Goal: Navigation & Orientation: Understand site structure

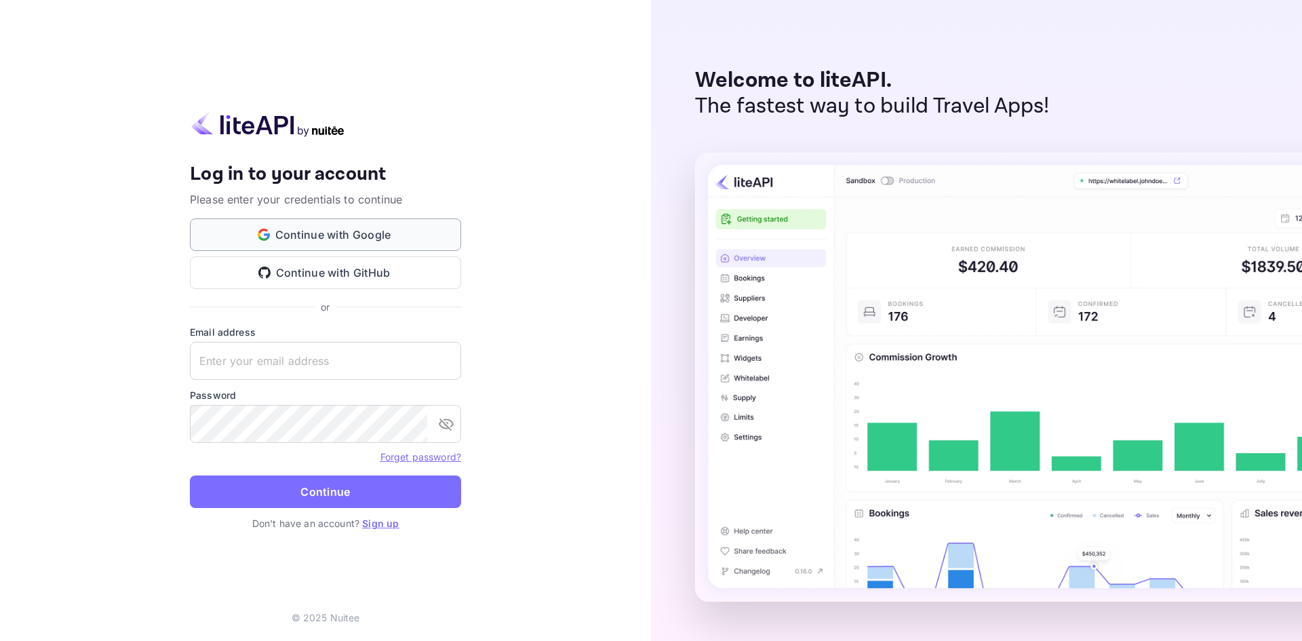
click at [338, 231] on button "Continue with Google" at bounding box center [325, 234] width 271 height 33
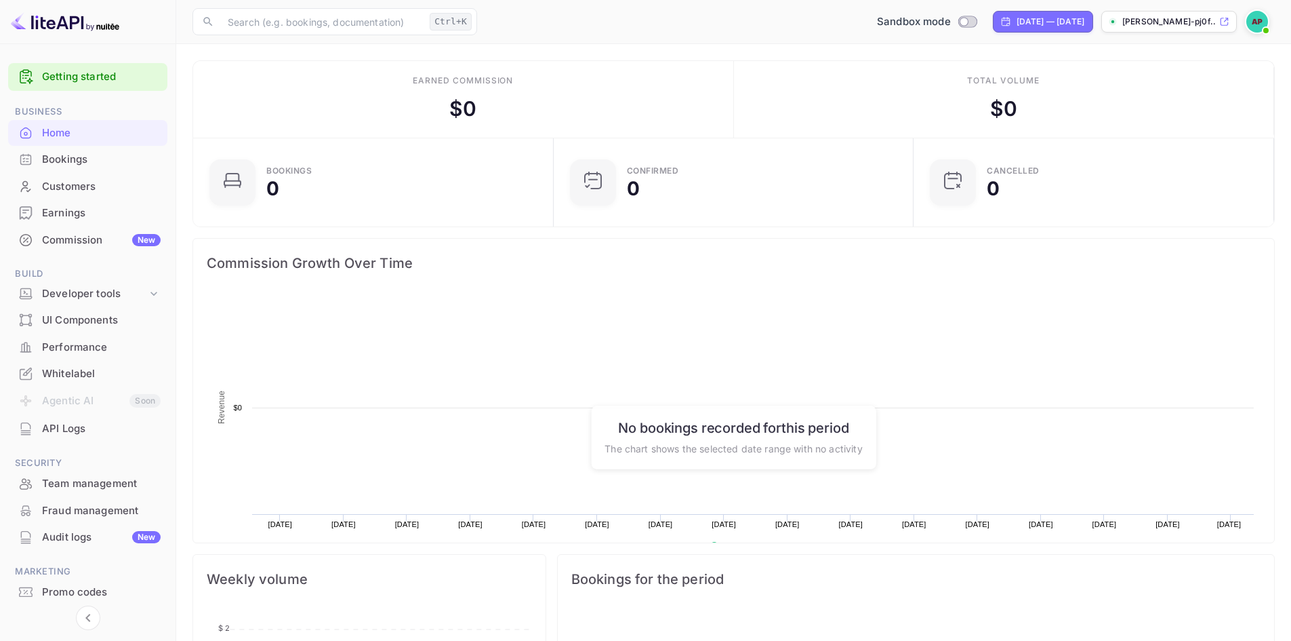
scroll to position [210, 342]
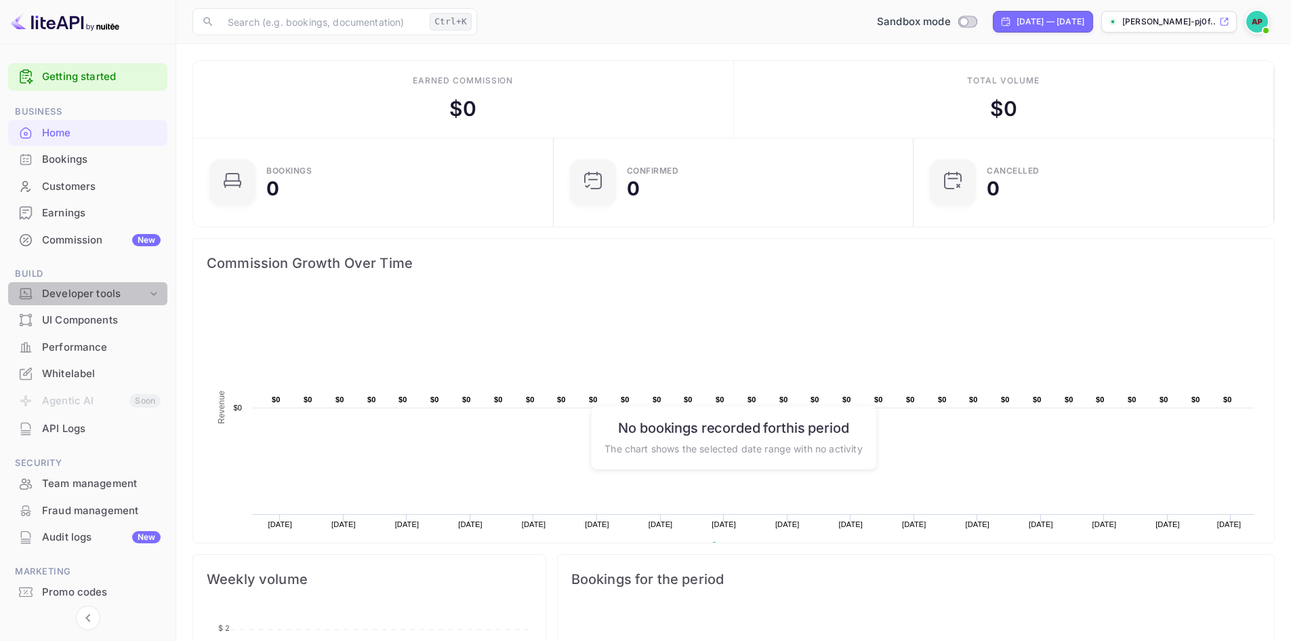
click at [153, 296] on icon at bounding box center [154, 294] width 14 height 14
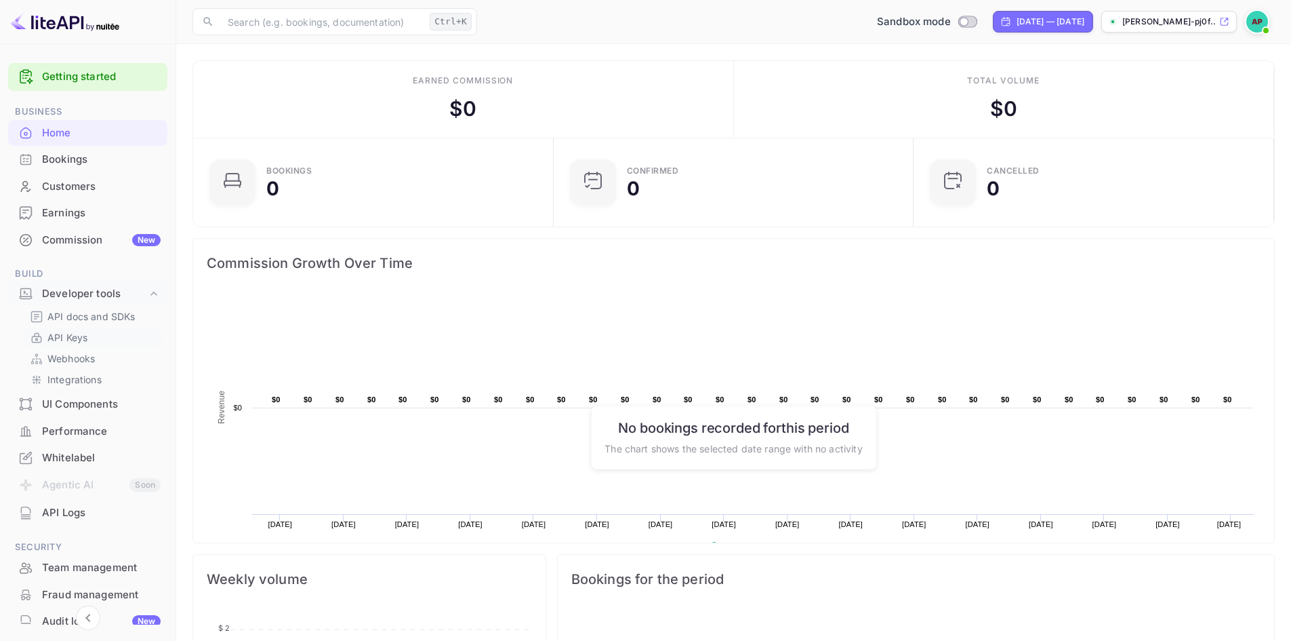
click at [82, 336] on p "API Keys" at bounding box center [67, 337] width 40 height 14
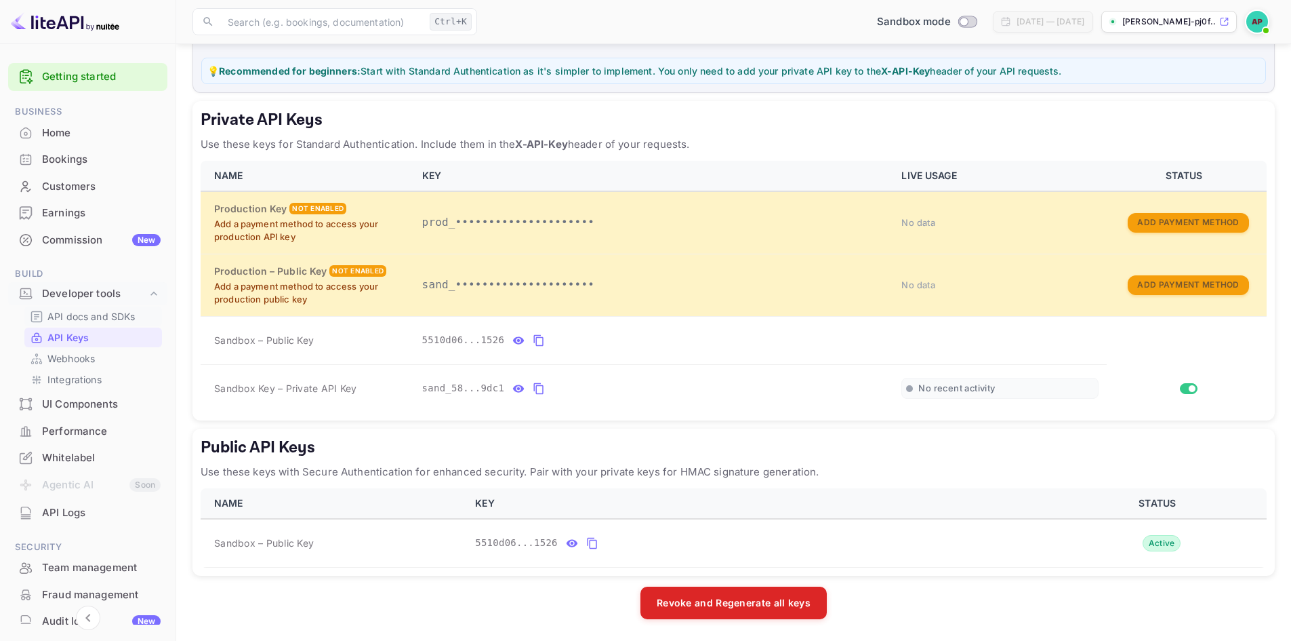
click at [70, 313] on p "API docs and SDKs" at bounding box center [91, 316] width 88 height 14
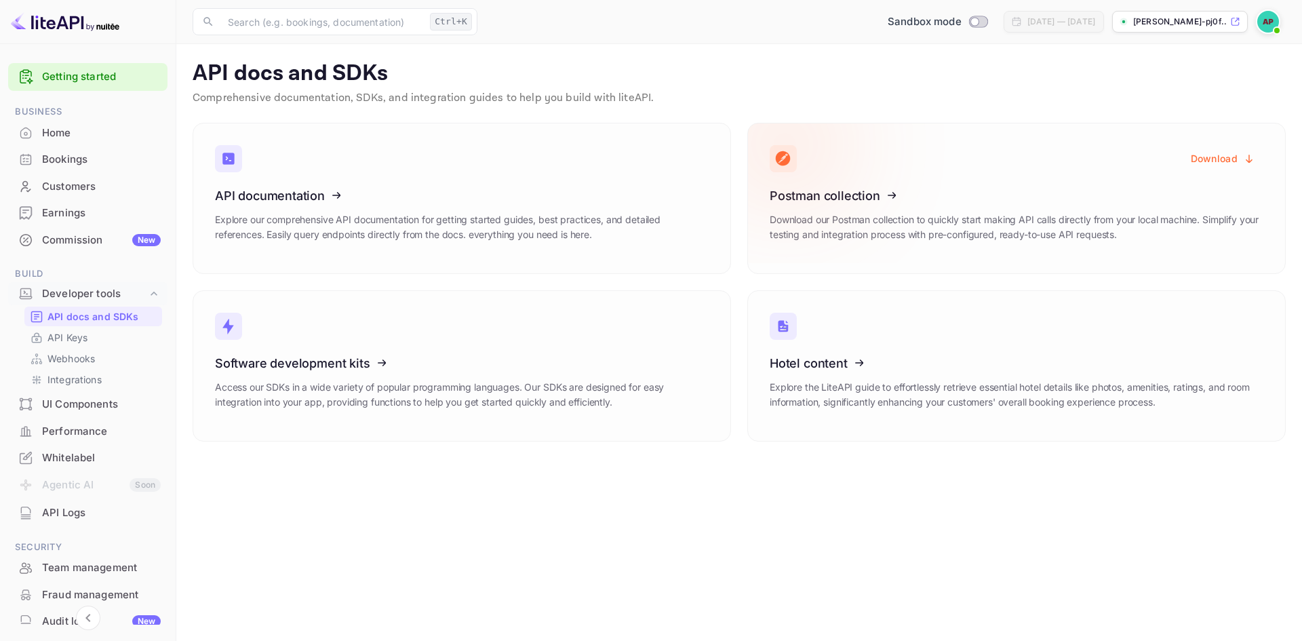
click at [1212, 155] on button "Download" at bounding box center [1222, 158] width 81 height 26
click at [77, 342] on p "API Keys" at bounding box center [67, 337] width 40 height 14
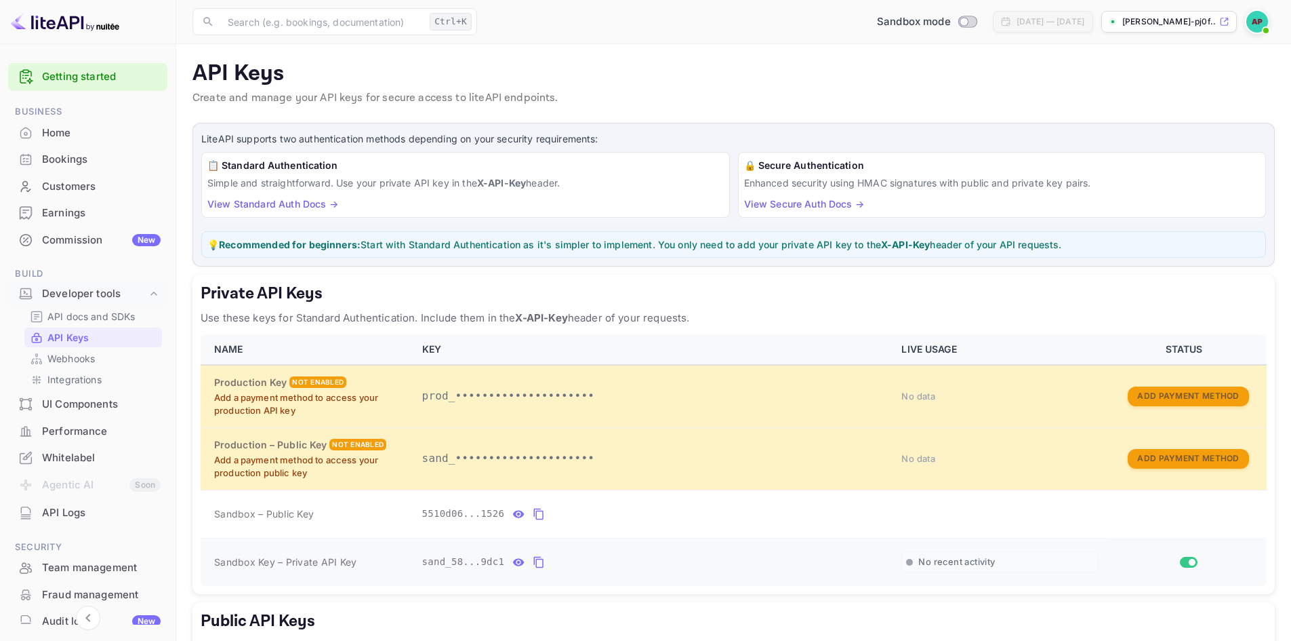
click at [534, 559] on icon "private api keys table" at bounding box center [538, 563] width 9 height 12
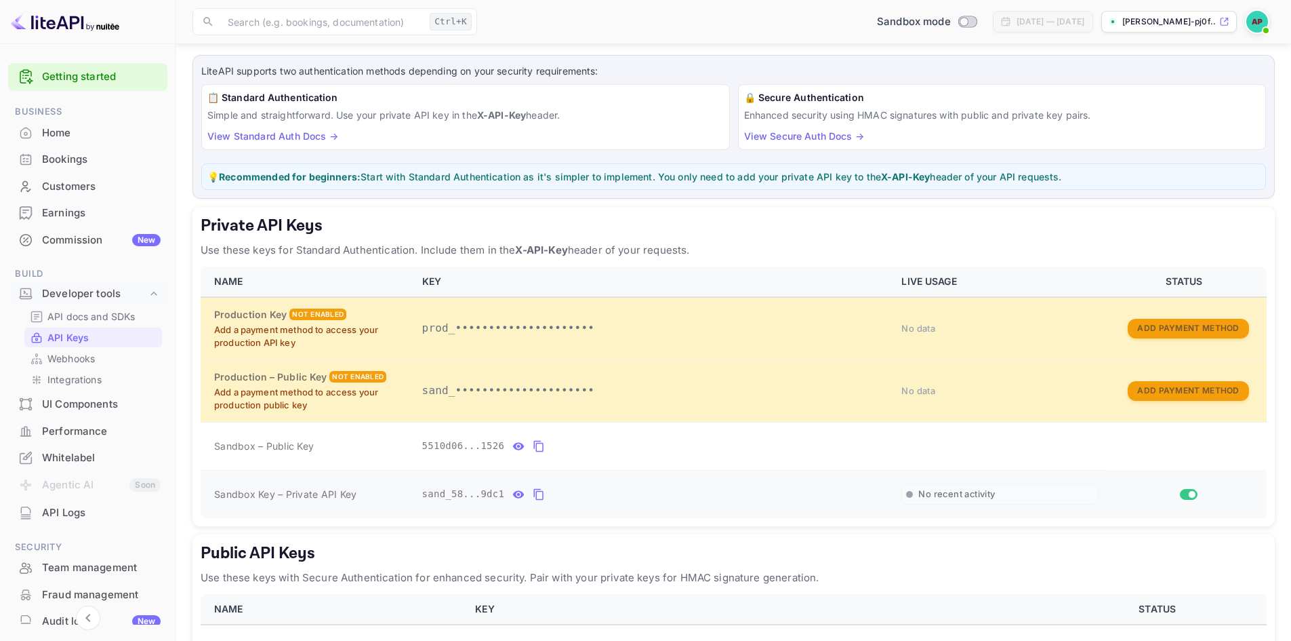
scroll to position [136, 0]
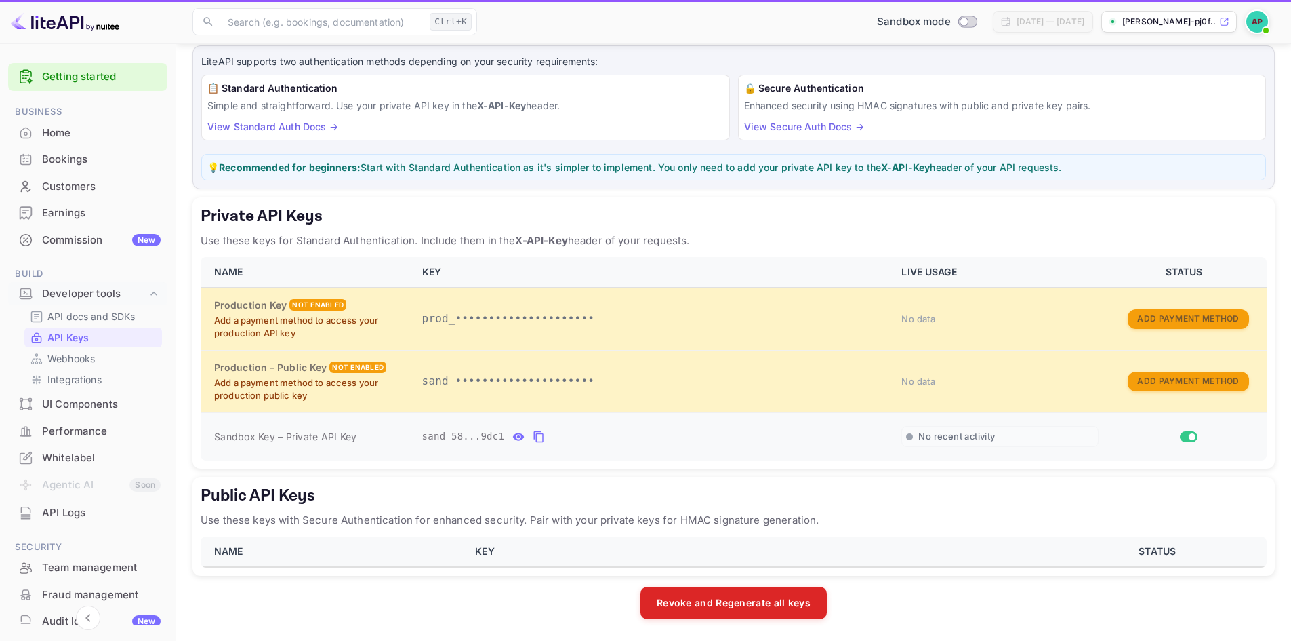
scroll to position [77, 0]
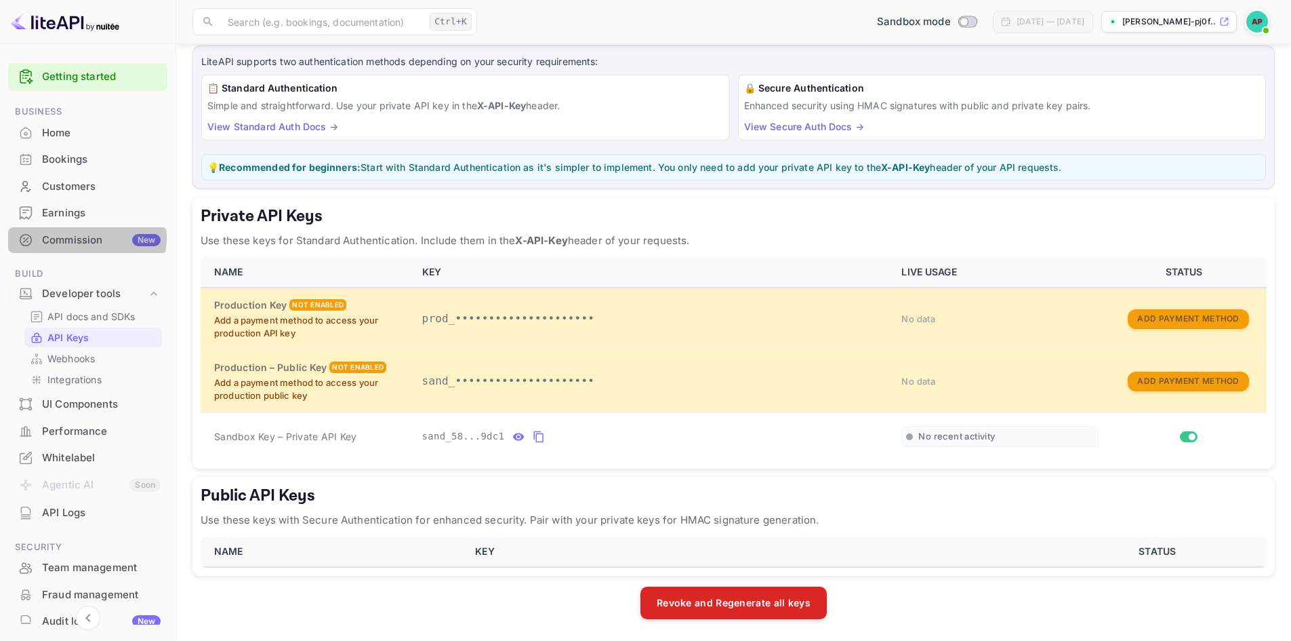
click at [83, 237] on div "Commission New" at bounding box center [101, 241] width 119 height 16
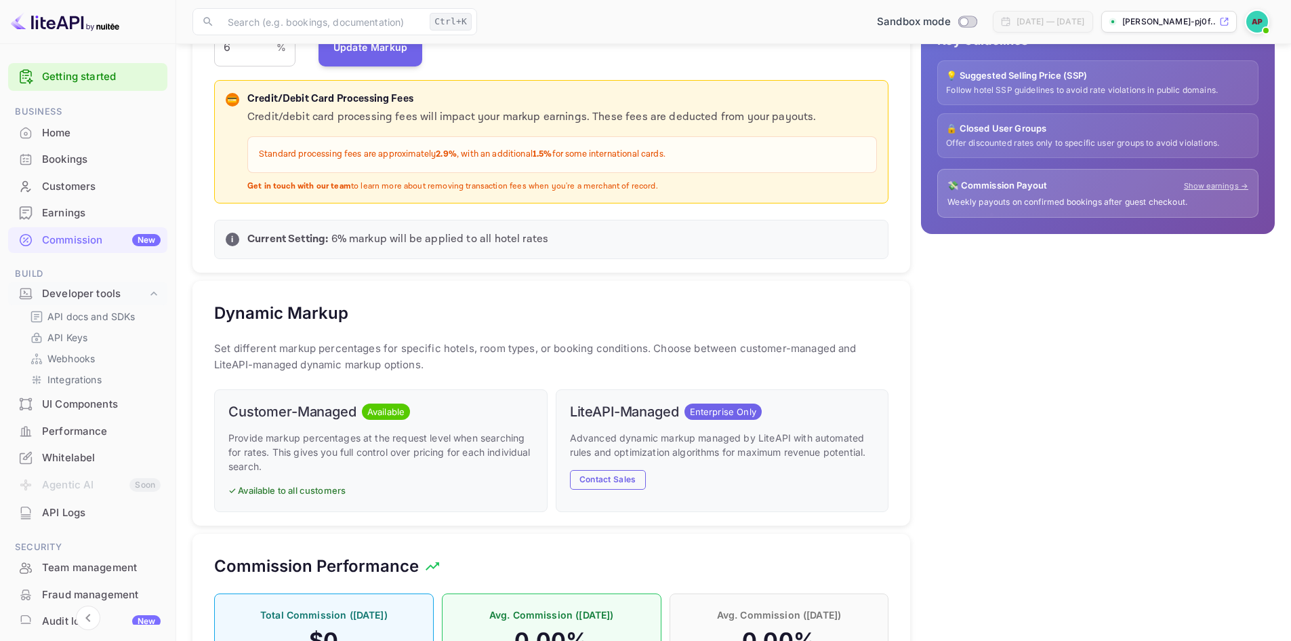
scroll to position [381, 0]
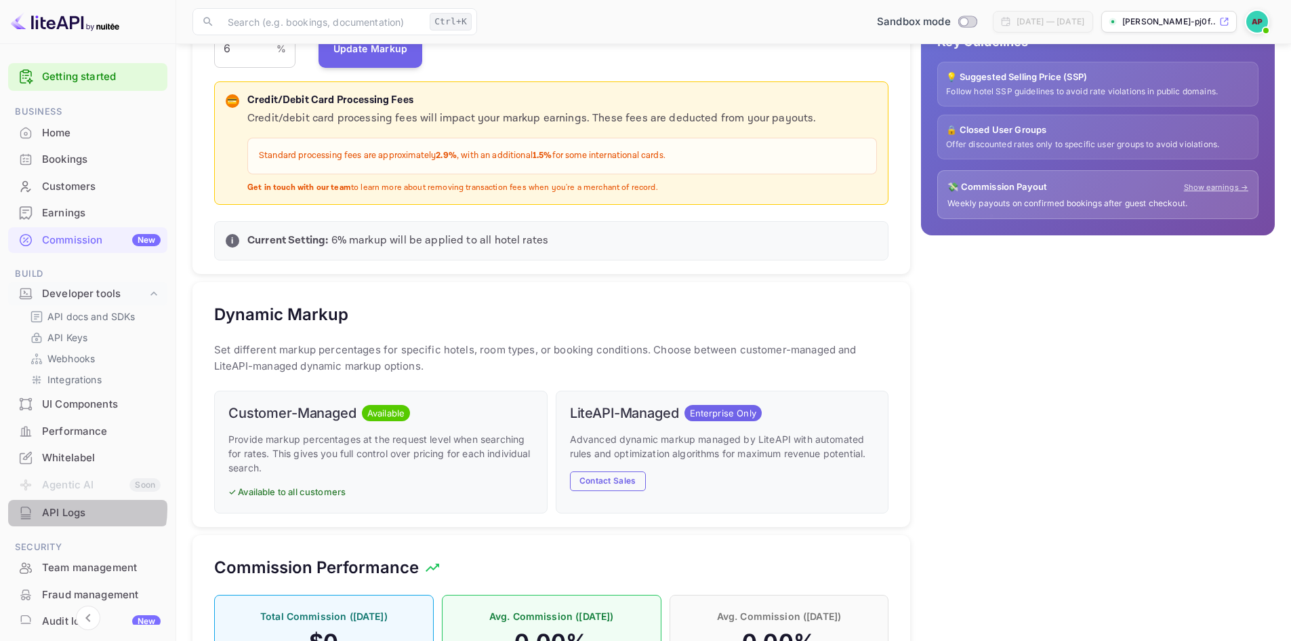
click at [70, 508] on div "API Logs" at bounding box center [101, 513] width 119 height 16
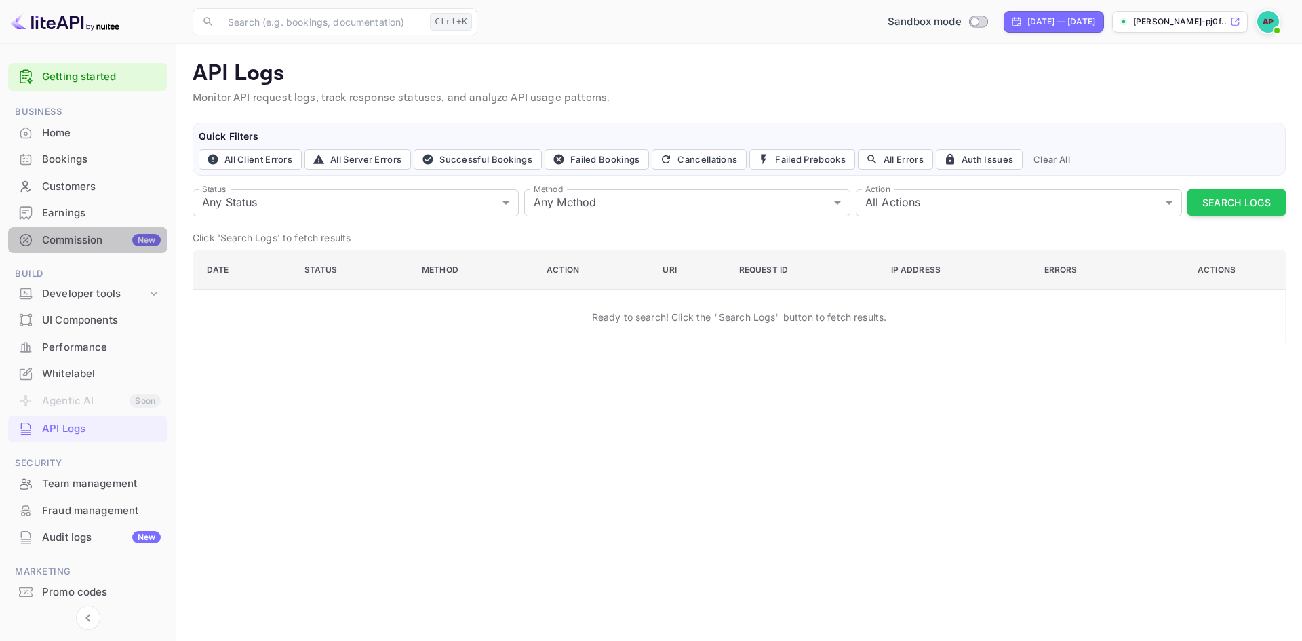
click at [96, 237] on div "Commission New" at bounding box center [101, 241] width 119 height 16
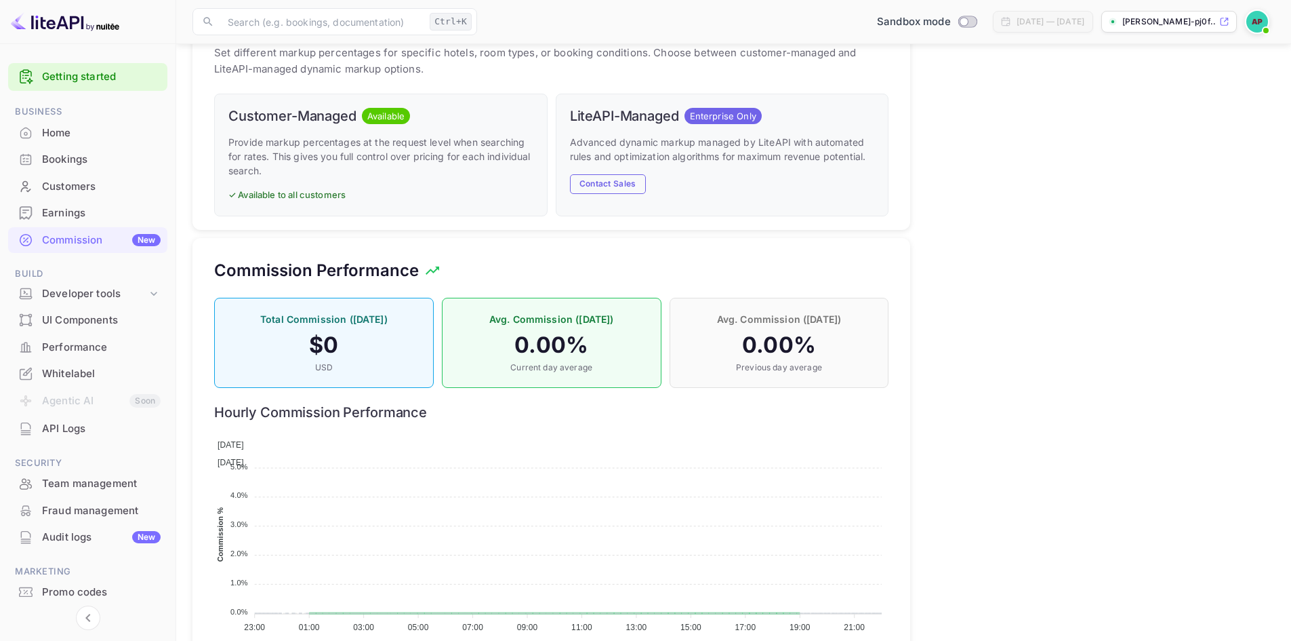
scroll to position [720, 0]
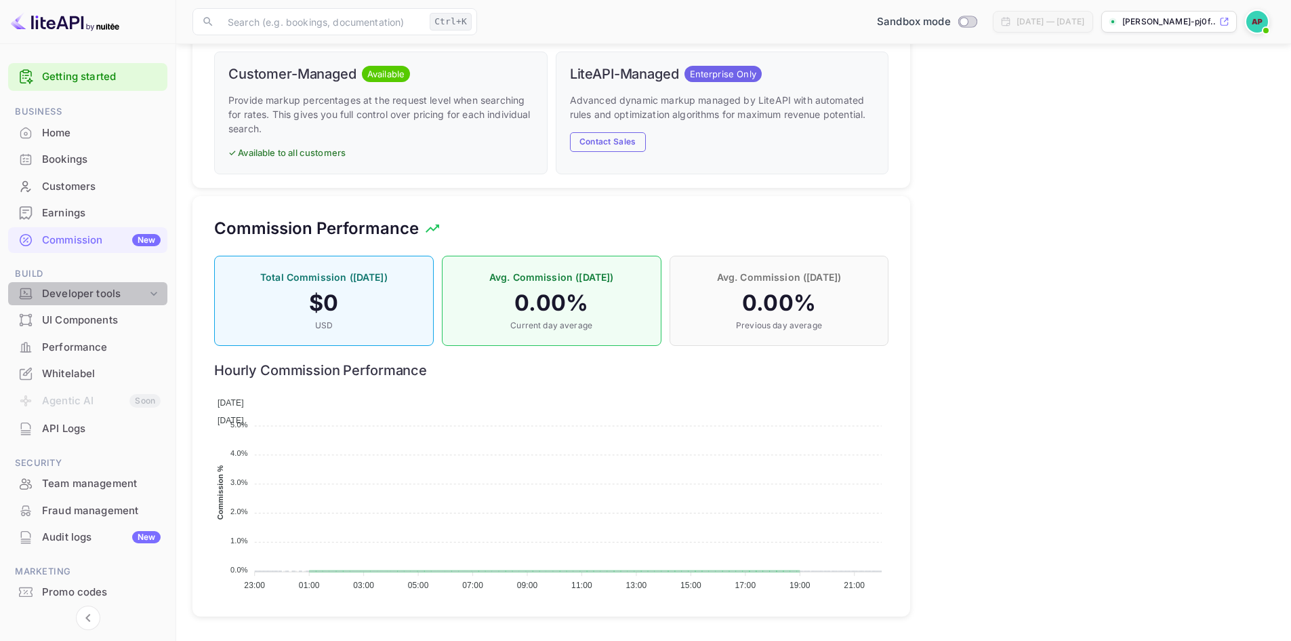
click at [155, 289] on icon at bounding box center [154, 294] width 14 height 14
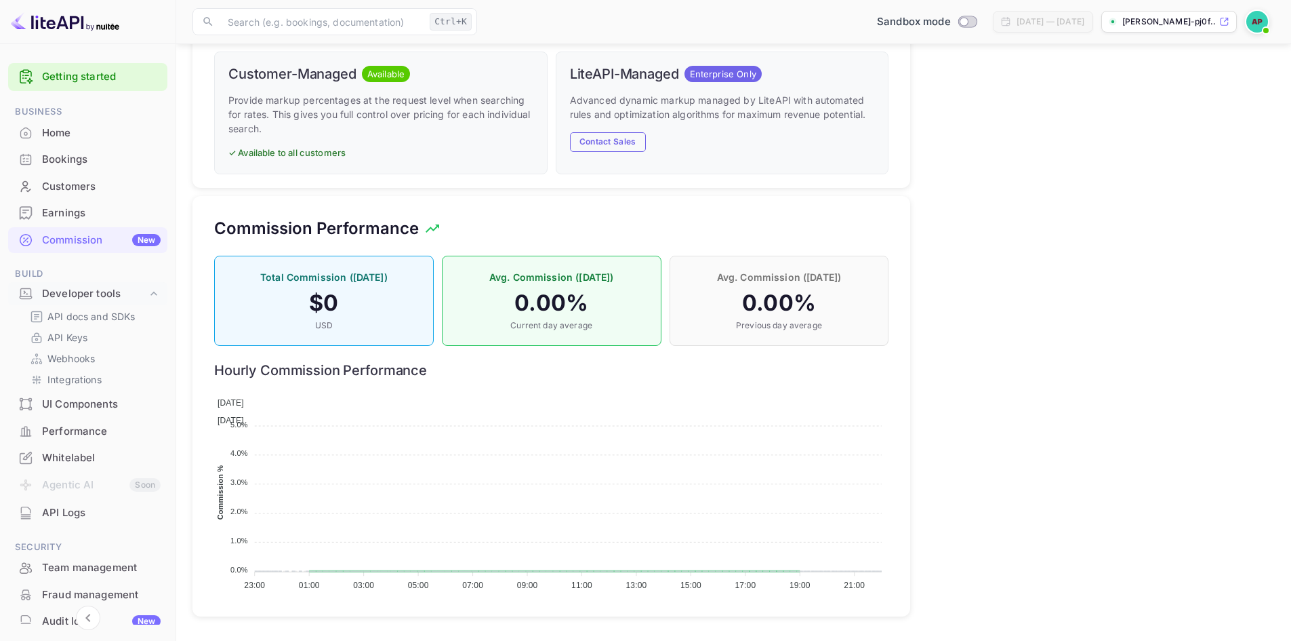
click at [83, 457] on div "Whitelabel" at bounding box center [101, 458] width 119 height 16
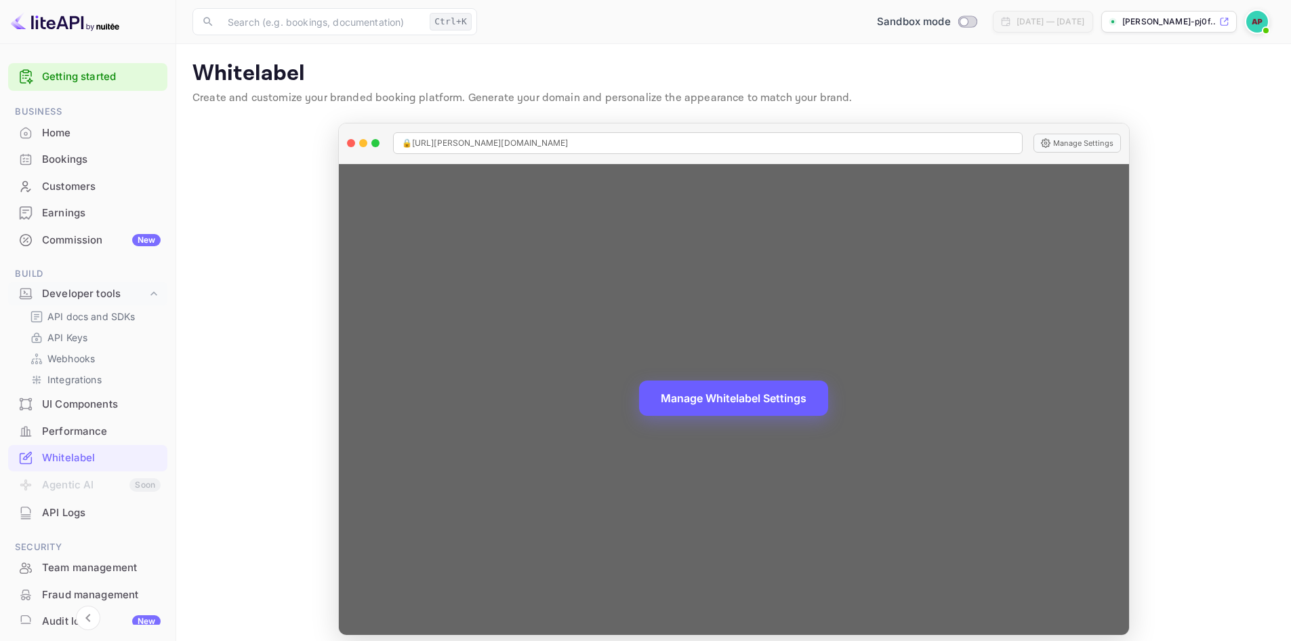
click at [738, 402] on button "Manage Whitelabel Settings" at bounding box center [733, 397] width 189 height 35
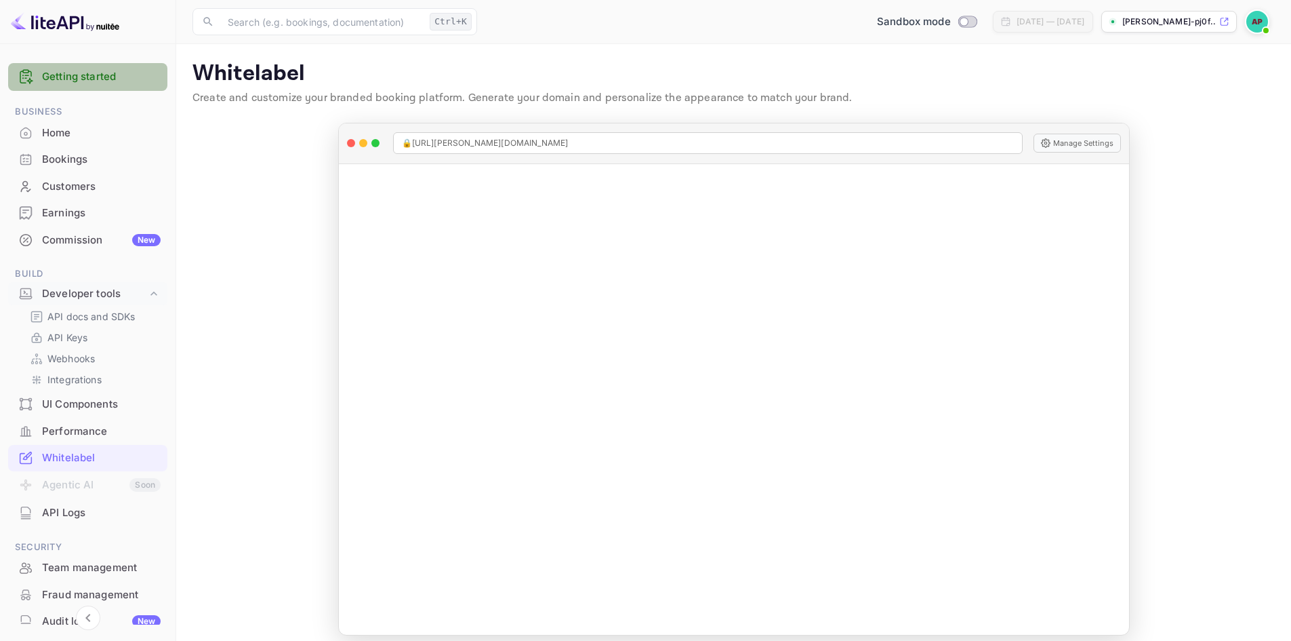
click at [94, 75] on link "Getting started" at bounding box center [101, 77] width 119 height 16
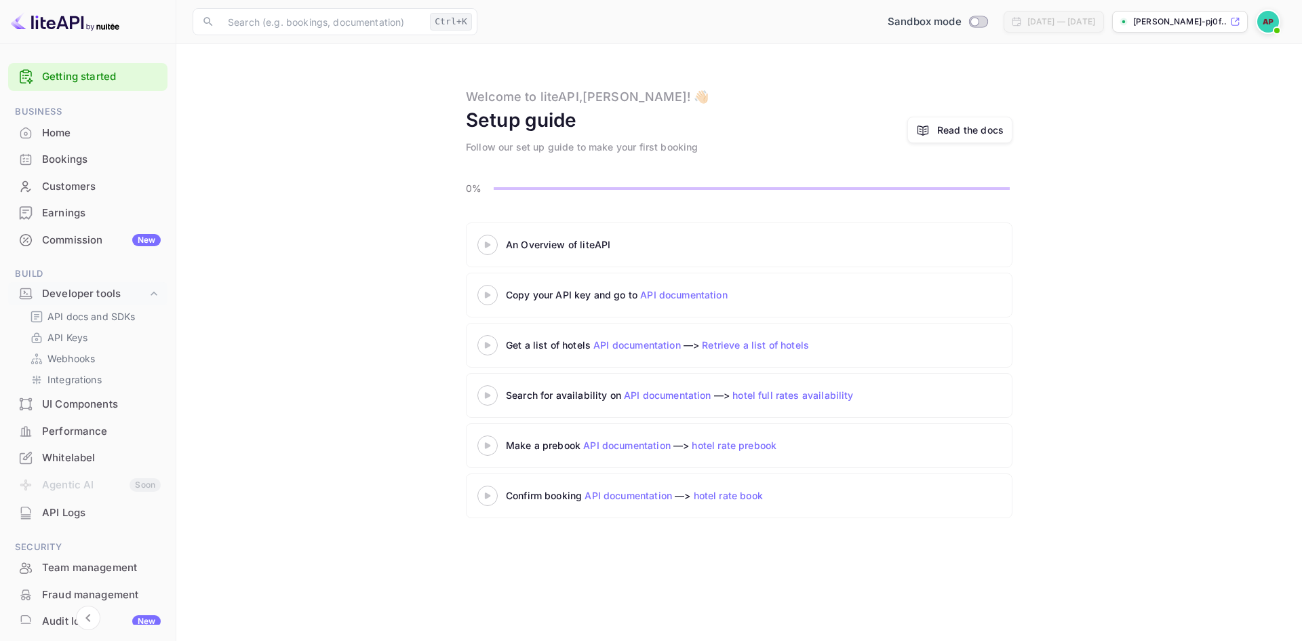
click at [491, 243] on icon at bounding box center [487, 244] width 47 height 7
